Goal: Information Seeking & Learning: Learn about a topic

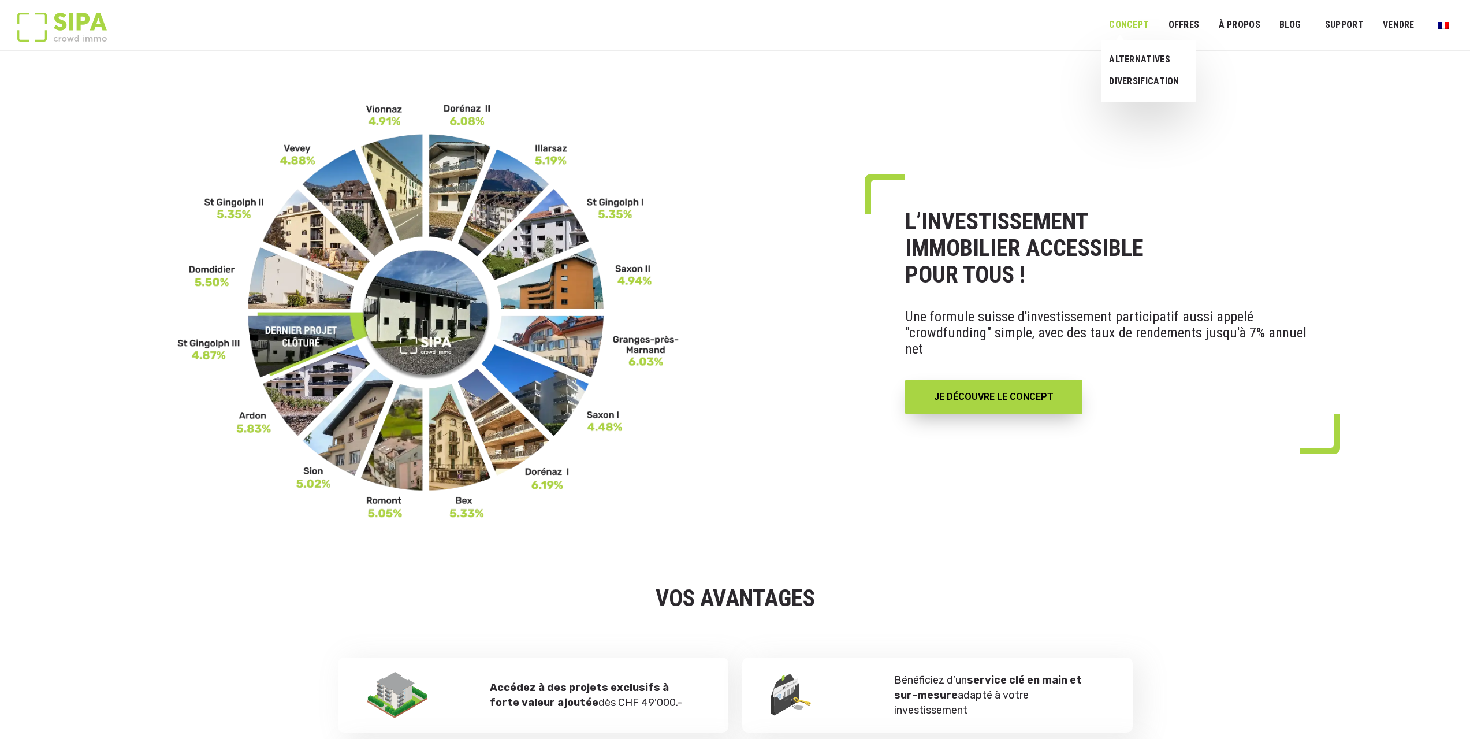
click at [1150, 22] on link "Concept" at bounding box center [1129, 25] width 55 height 26
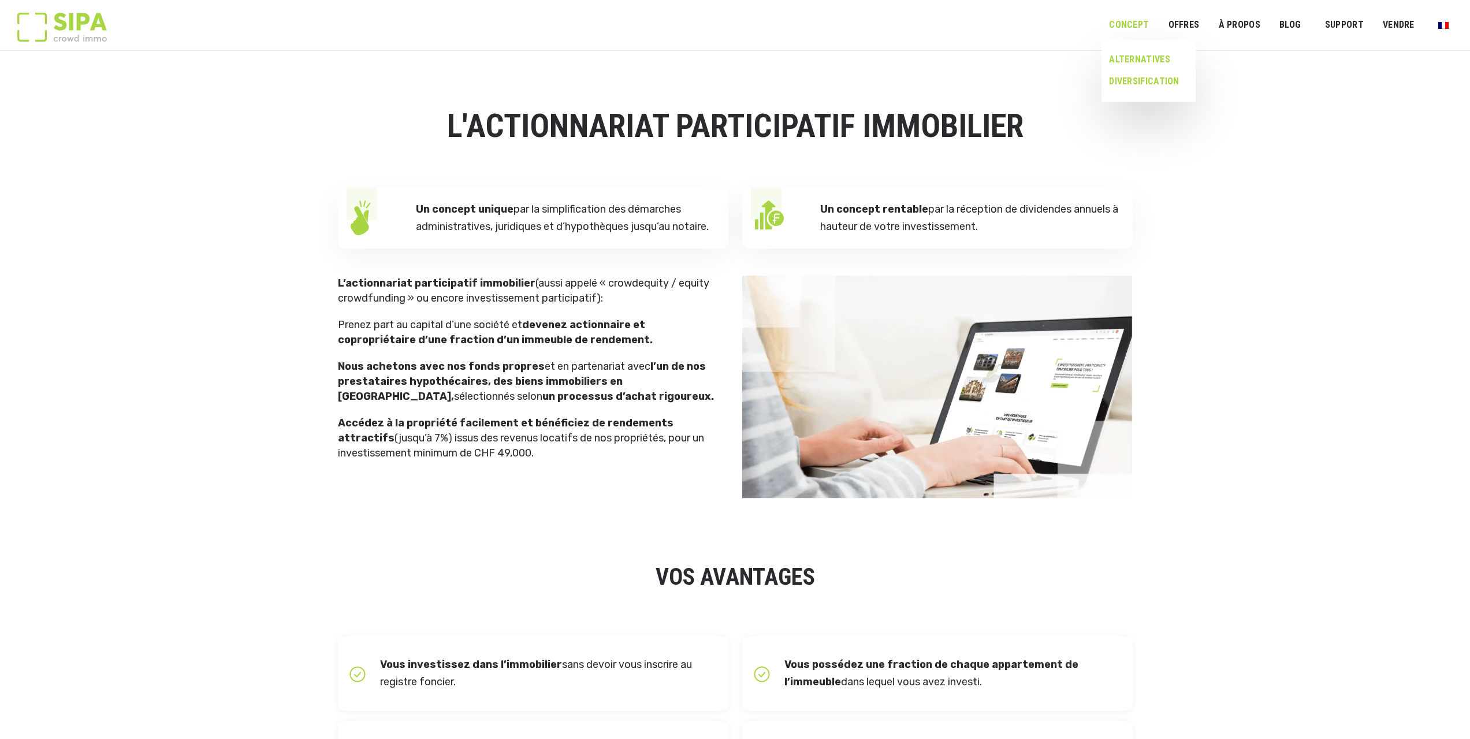
click at [1140, 77] on link "DIVERSIFICATION" at bounding box center [1144, 81] width 85 height 22
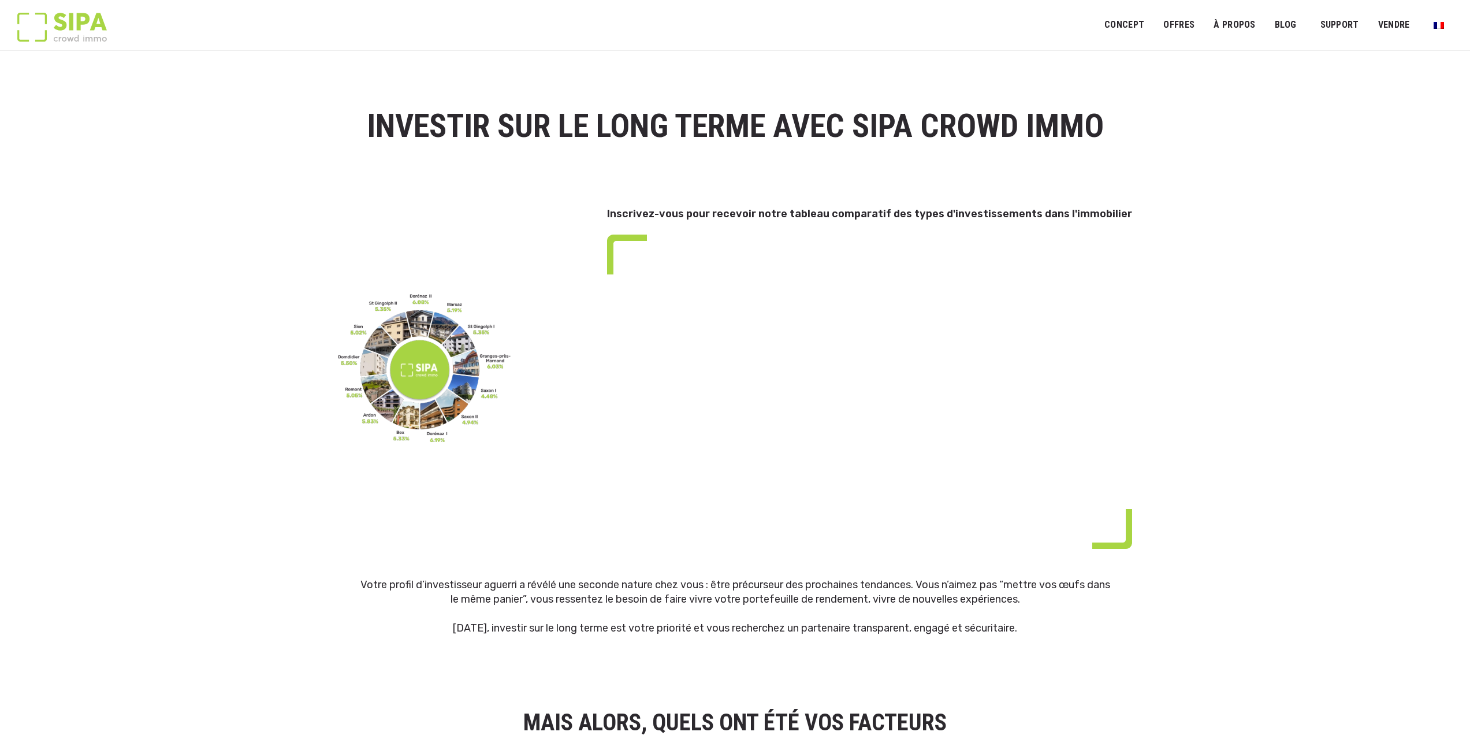
select select "**"
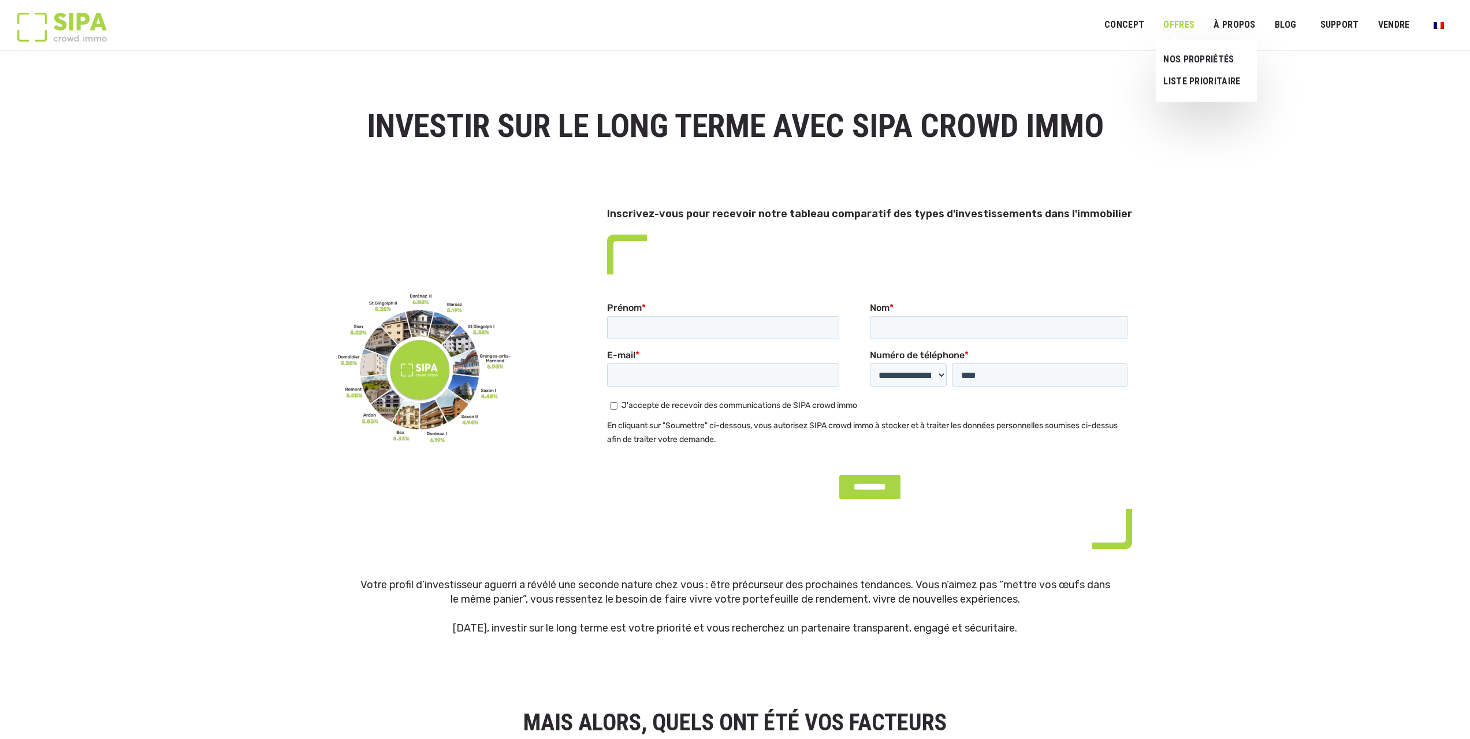
click at [1202, 23] on link "OFFRES" at bounding box center [1179, 25] width 46 height 26
click at [1181, 61] on link "NOS PROPRIÉTÉS" at bounding box center [1202, 60] width 92 height 22
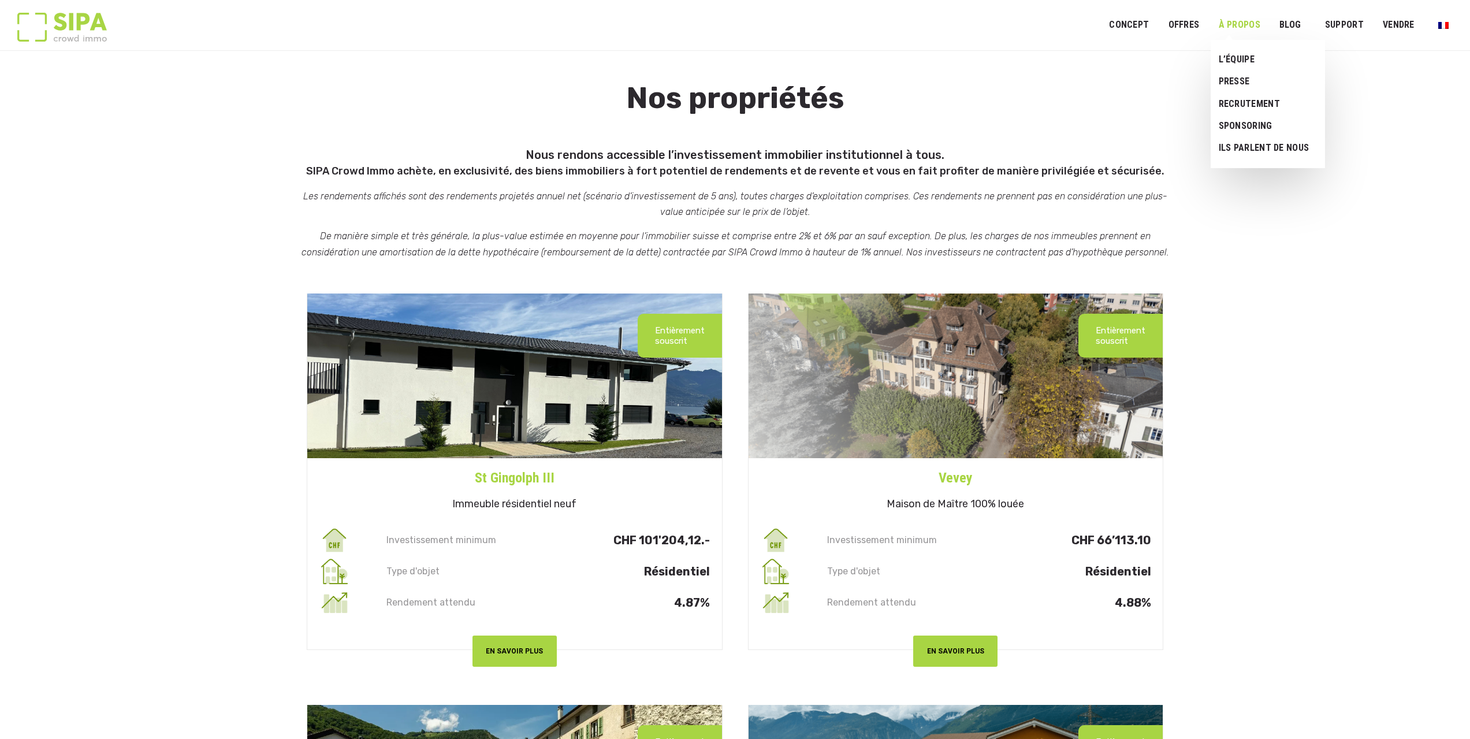
click at [1243, 29] on link "À PROPOS" at bounding box center [1239, 25] width 57 height 26
click at [1243, 57] on link "L’ÉQUIPE" at bounding box center [1264, 60] width 106 height 22
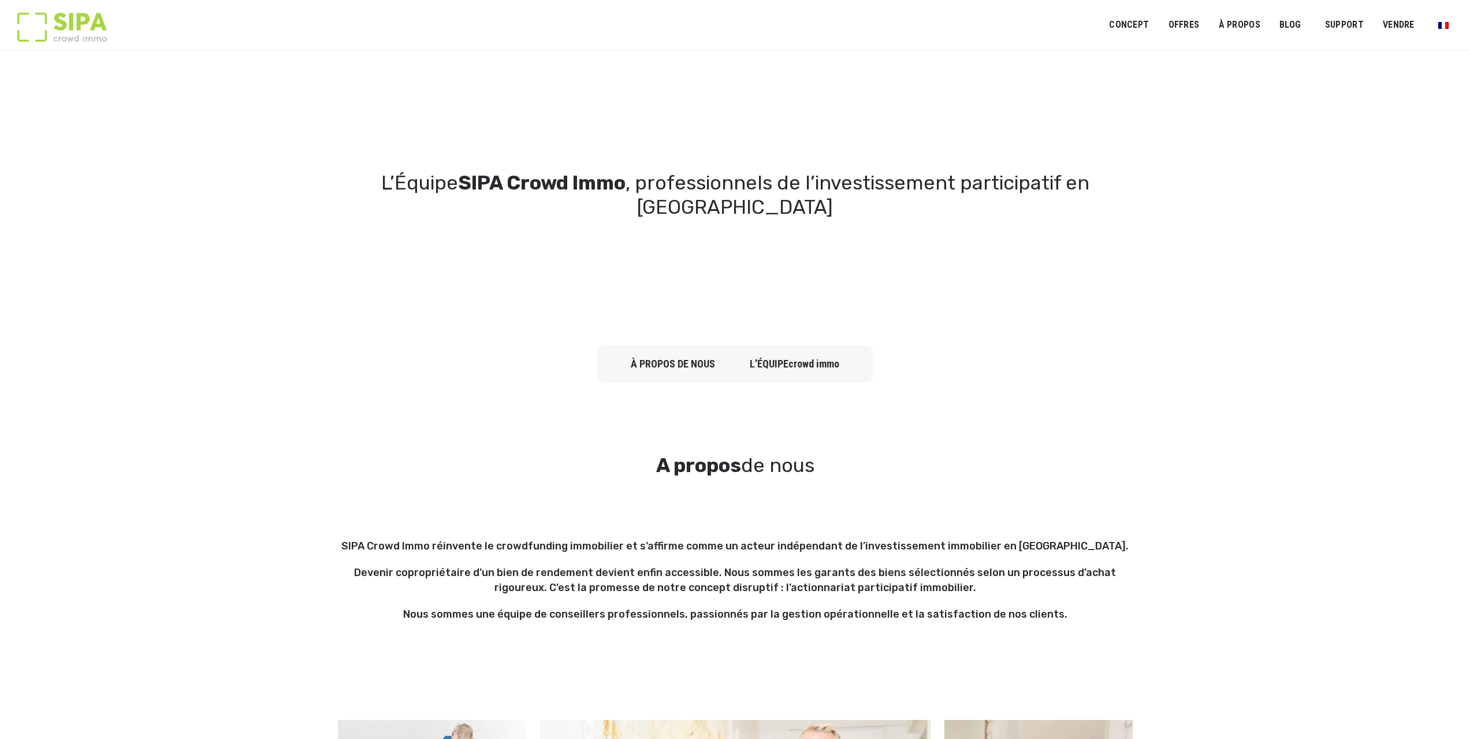
click at [200, 16] on div "SIPA Concept Ouvrir le menu ALTERNATIVES DIVERSIFICATION OFFRES Ouvrir le menu …" at bounding box center [735, 25] width 1436 height 50
click at [72, 27] on img at bounding box center [62, 27] width 90 height 29
